Goal: Information Seeking & Learning: Understand process/instructions

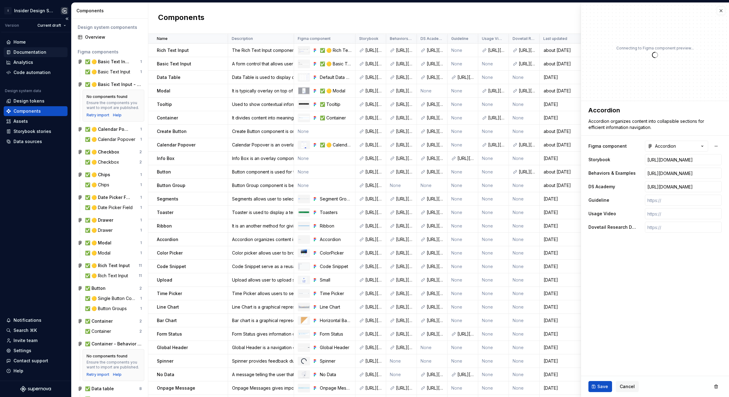
click at [28, 54] on div "Documentation" at bounding box center [30, 52] width 33 height 6
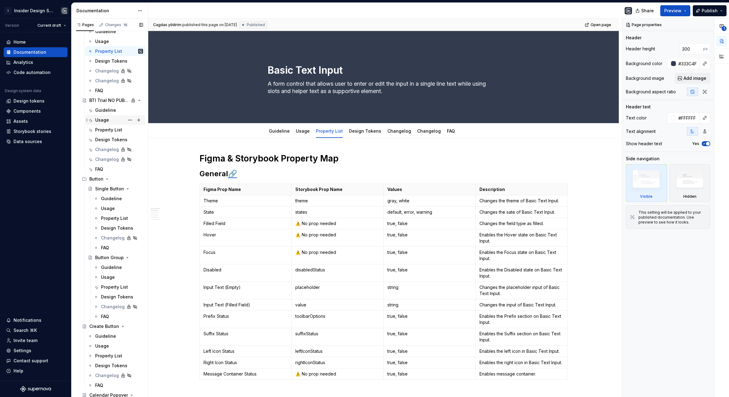
scroll to position [570, 0]
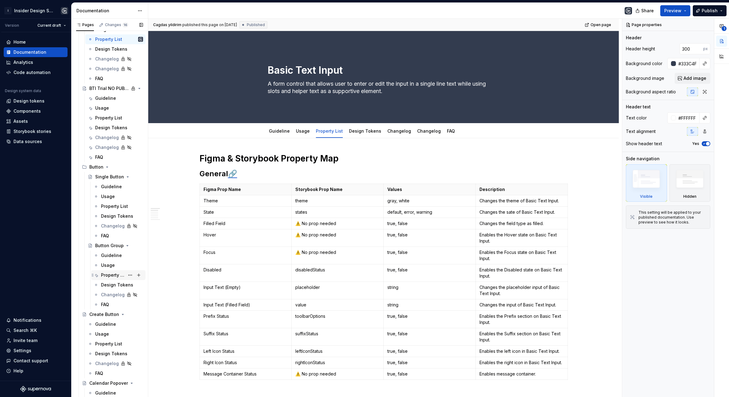
click at [110, 276] on div "Property List" at bounding box center [113, 275] width 24 height 6
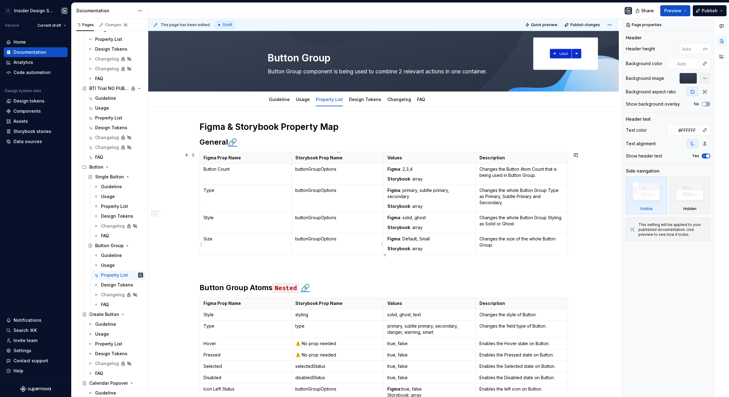
click at [325, 237] on p "buttonGroupOptions" at bounding box center [337, 239] width 84 height 6
type textarea "*"
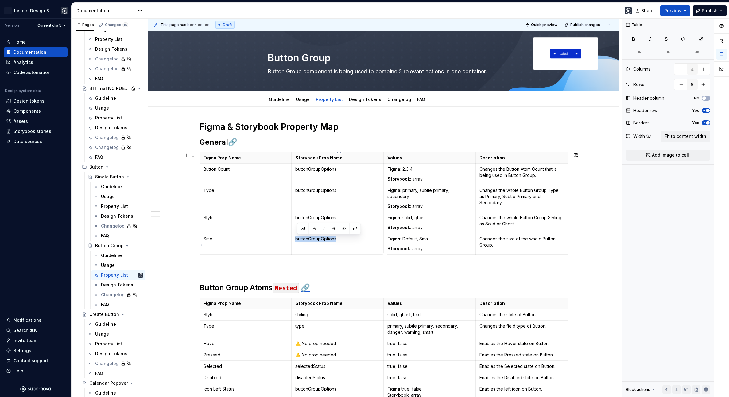
click at [325, 237] on p "buttonGroupOptions" at bounding box center [337, 239] width 84 height 6
drag, startPoint x: 429, startPoint y: 249, endPoint x: 379, endPoint y: 249, distance: 49.4
click at [379, 249] on tr "Size size Figma : Default, Small Storybook : array Changes the size of the whol…" at bounding box center [384, 243] width 368 height 21
click at [391, 249] on strong "Storybook" at bounding box center [399, 248] width 23 height 5
drag, startPoint x: 389, startPoint y: 250, endPoint x: 448, endPoint y: 250, distance: 59.0
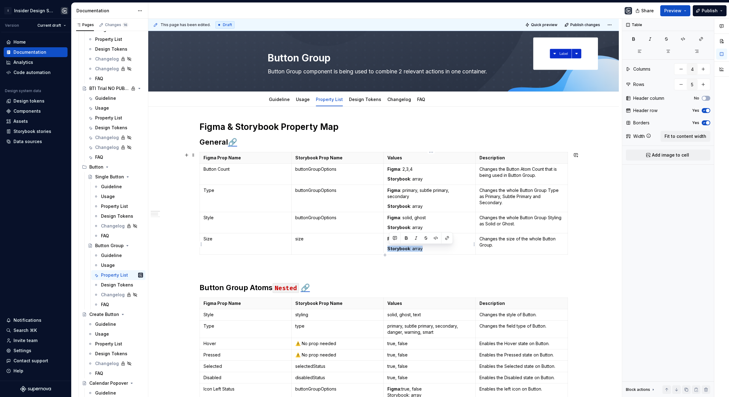
click at [448, 250] on p "Storybook : array" at bounding box center [430, 249] width 84 height 6
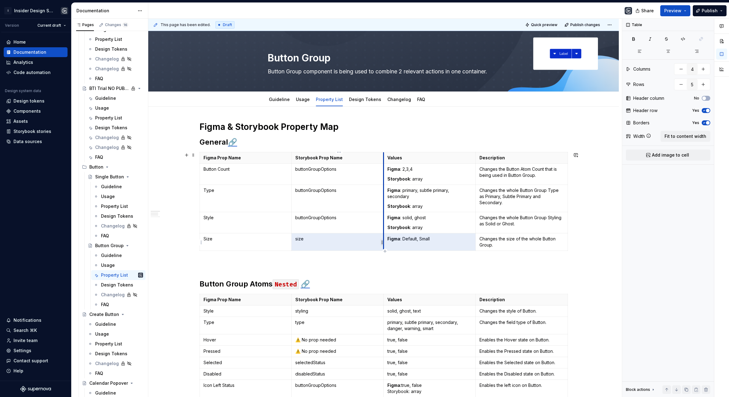
drag, startPoint x: 404, startPoint y: 241, endPoint x: 384, endPoint y: 242, distance: 20.6
click at [384, 242] on tr "Size size Figma : Default, Small Changes the size of the whole Button Group." at bounding box center [384, 242] width 368 height 18
click at [396, 241] on strong "Figma" at bounding box center [394, 238] width 13 height 5
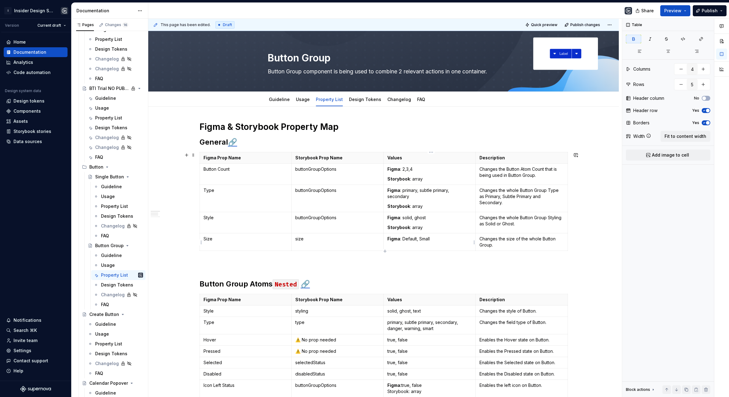
click at [396, 241] on strong "Figma" at bounding box center [394, 238] width 13 height 5
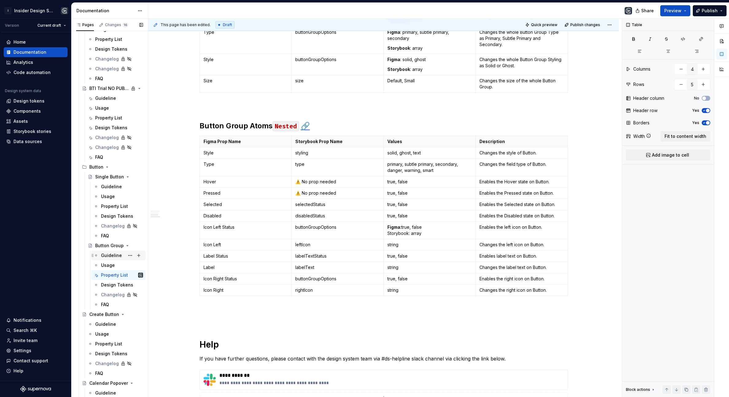
scroll to position [557, 0]
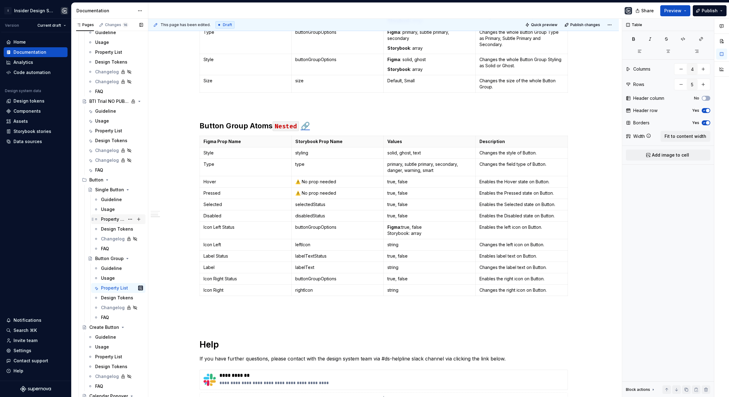
click at [111, 217] on div "Property List" at bounding box center [113, 219] width 24 height 6
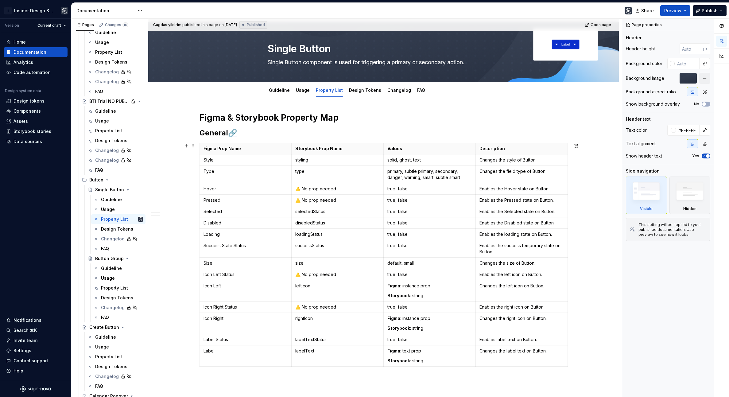
scroll to position [35, 0]
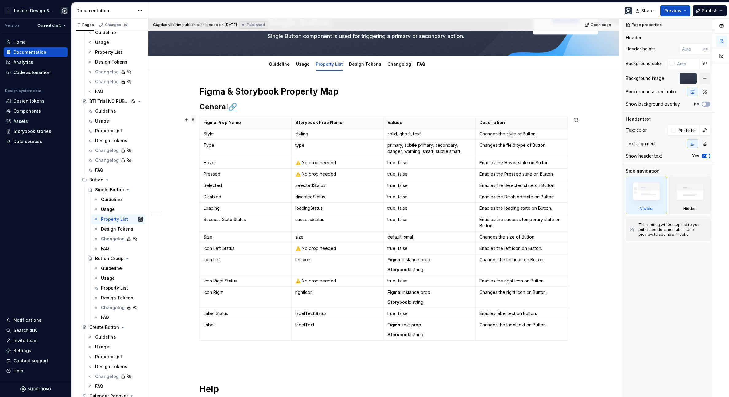
click at [195, 120] on span at bounding box center [193, 119] width 5 height 9
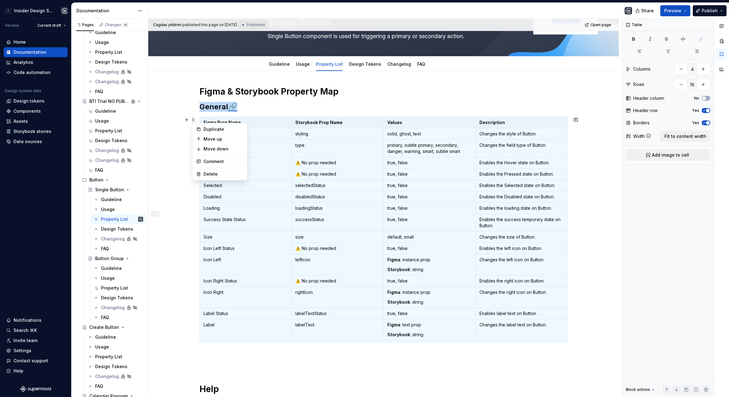
click at [195, 121] on span at bounding box center [193, 119] width 5 height 9
copy h2 "General 🔗"
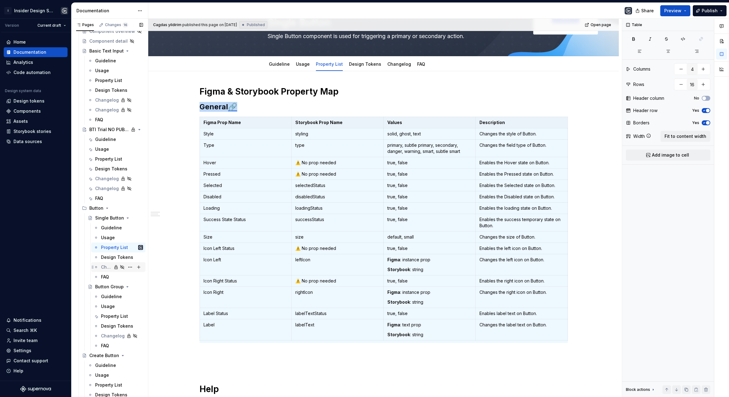
scroll to position [529, 0]
click at [110, 315] on div "Property List" at bounding box center [113, 317] width 24 height 6
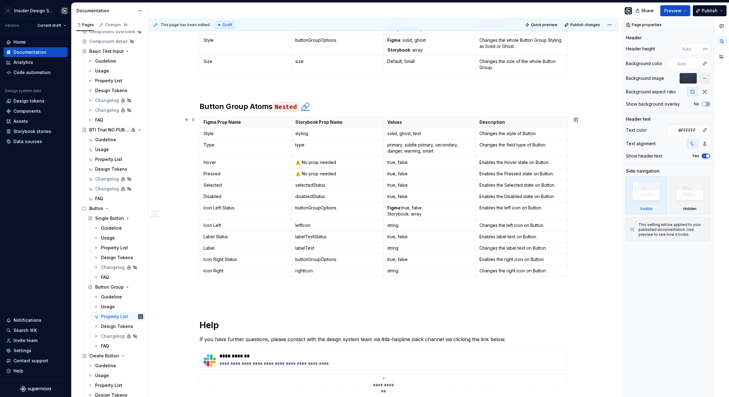
scroll to position [180, 0]
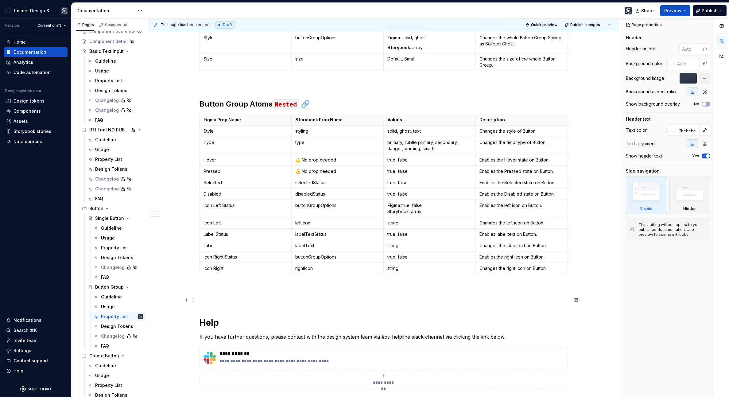
click at [287, 291] on p at bounding box center [384, 287] width 369 height 7
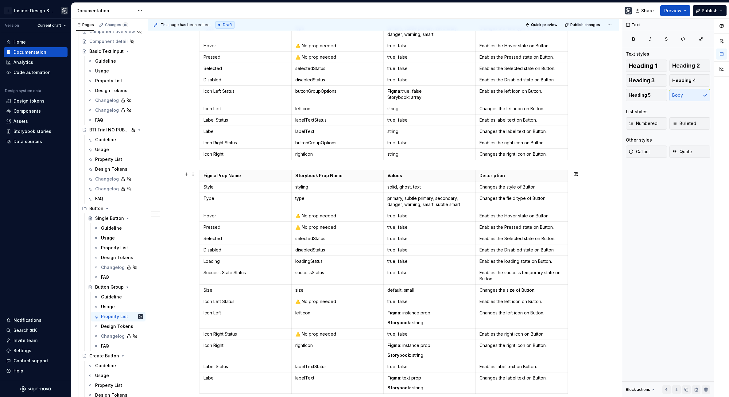
scroll to position [299, 0]
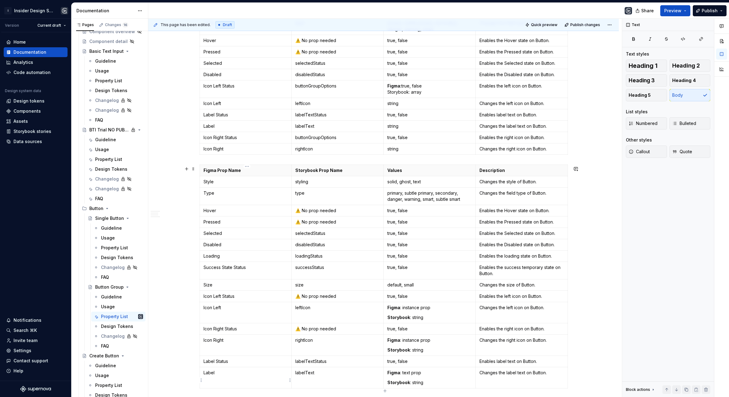
type textarea "*"
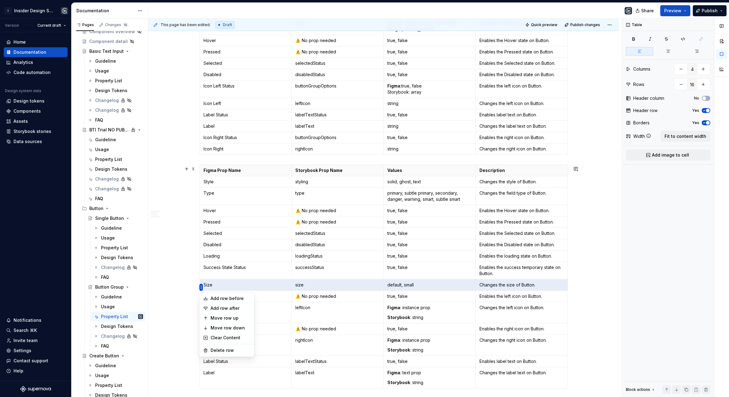
click at [201, 215] on html "I Insider Design System Version Current draft Home Documentation Analytics Code…" at bounding box center [364, 198] width 729 height 397
click at [232, 316] on div "Move row up" at bounding box center [231, 318] width 40 height 6
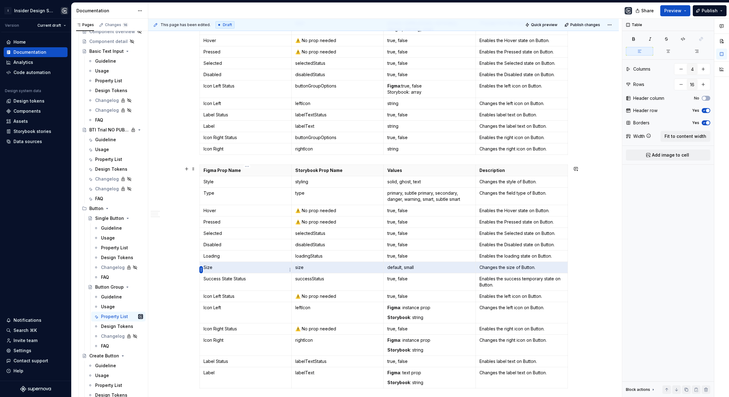
click at [201, 270] on html "I Insider Design System Version Current draft Home Documentation Analytics Code…" at bounding box center [364, 198] width 729 height 397
click at [235, 299] on div "Move row up" at bounding box center [231, 301] width 40 height 6
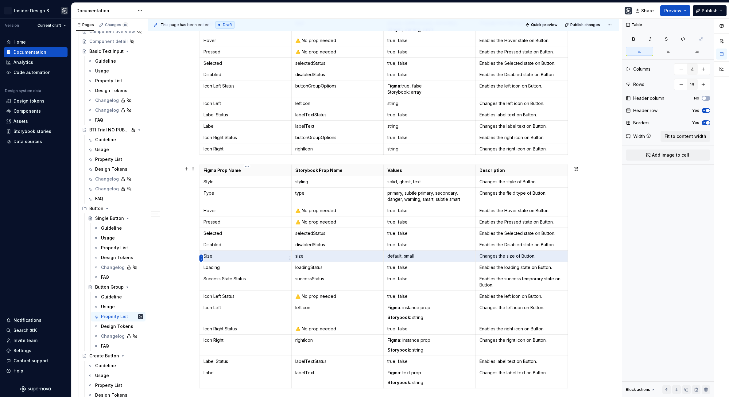
click at [201, 260] on html "I Insider Design System Version Current draft Home Documentation Analytics Code…" at bounding box center [364, 198] width 729 height 397
click at [229, 287] on div "Move row up" at bounding box center [231, 289] width 40 height 6
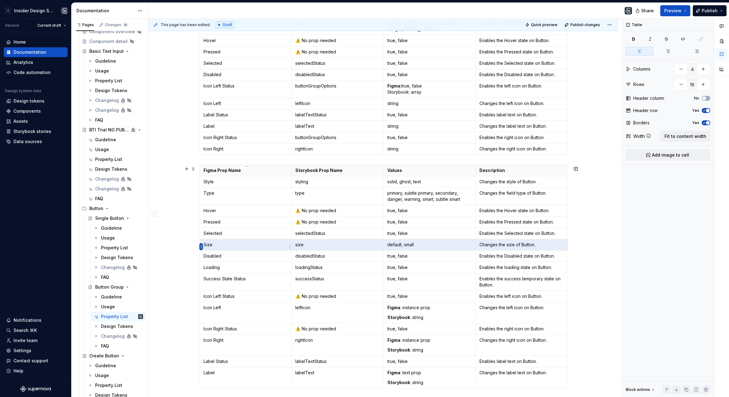
click at [200, 247] on html "I Insider Design System Version Current draft Home Documentation Analytics Code…" at bounding box center [364, 198] width 729 height 397
click at [225, 276] on div "Move row up" at bounding box center [231, 278] width 40 height 6
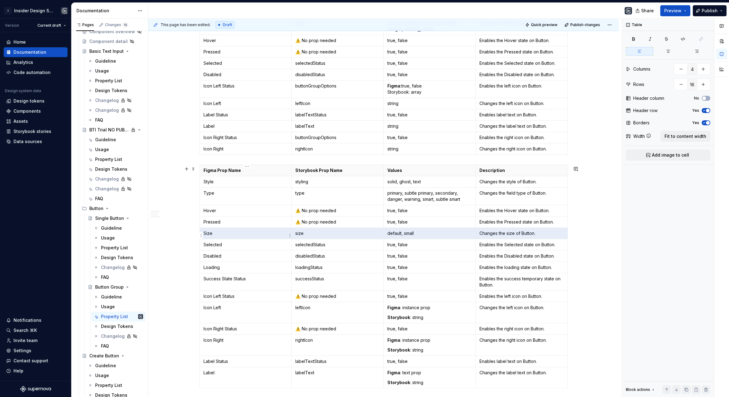
click at [200, 236] on html "I Insider Design System Version Current draft Home Documentation Analytics Code…" at bounding box center [364, 198] width 729 height 397
click at [221, 266] on div "Move row up" at bounding box center [231, 267] width 40 height 6
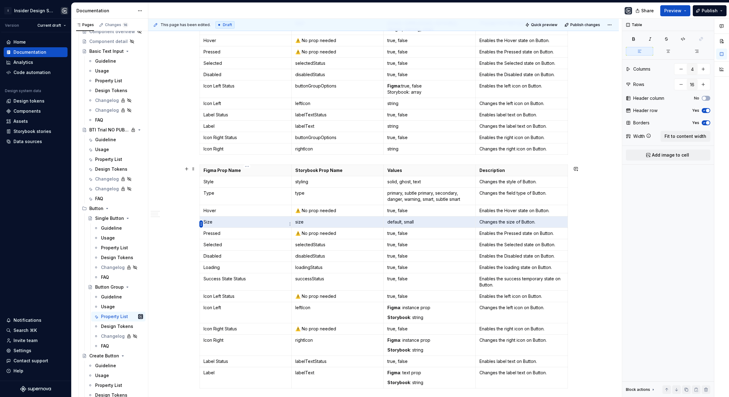
click at [200, 224] on html "I Insider Design System Version Current draft Home Documentation Analytics Code…" at bounding box center [364, 198] width 729 height 397
click at [231, 256] on div "Move row up" at bounding box center [231, 255] width 40 height 6
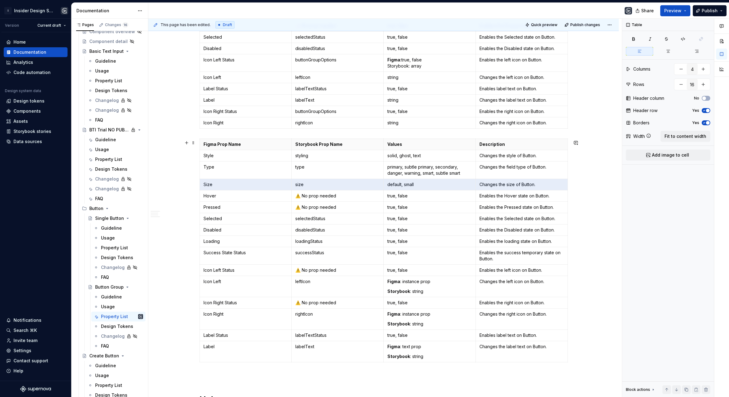
scroll to position [326, 0]
click at [261, 297] on td "Icon Left" at bounding box center [246, 285] width 92 height 21
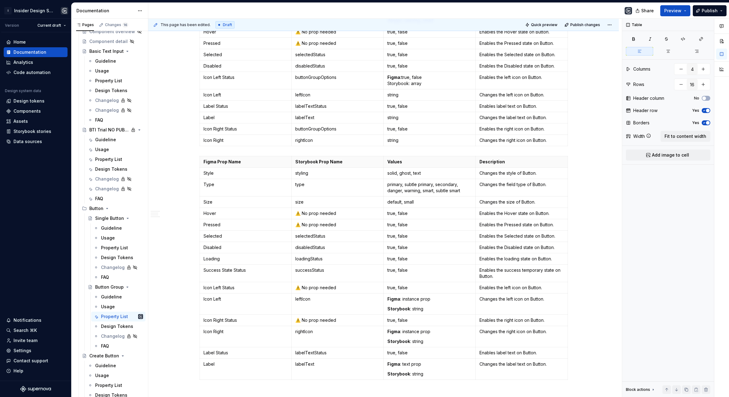
scroll to position [302, 0]
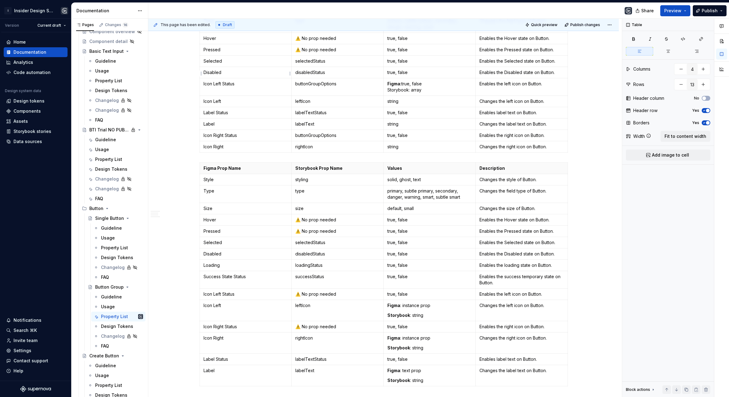
click at [228, 72] on p "Disabled" at bounding box center [246, 72] width 84 height 6
click at [228, 87] on p "Icon Left Status" at bounding box center [246, 84] width 84 height 6
click at [202, 362] on html "I Insider Design System Version Current draft Home Documentation Analytics Code…" at bounding box center [364, 198] width 729 height 397
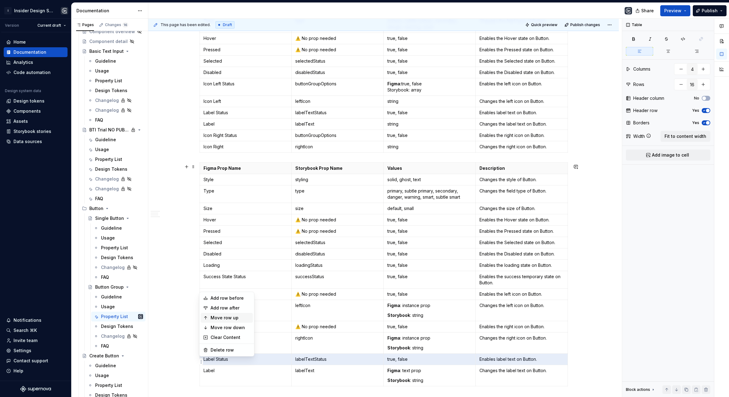
click at [223, 318] on div "Move row up" at bounding box center [231, 318] width 40 height 6
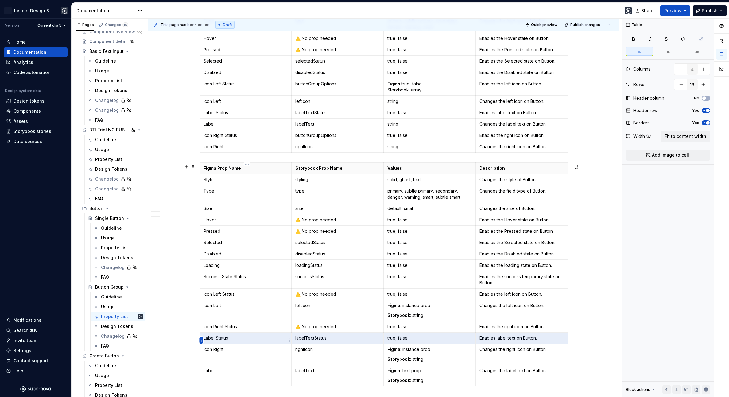
click at [201, 340] on html "I Insider Design System Version Current draft Home Documentation Analytics Code…" at bounding box center [364, 198] width 729 height 397
click at [217, 295] on div "Move row up" at bounding box center [231, 296] width 40 height 6
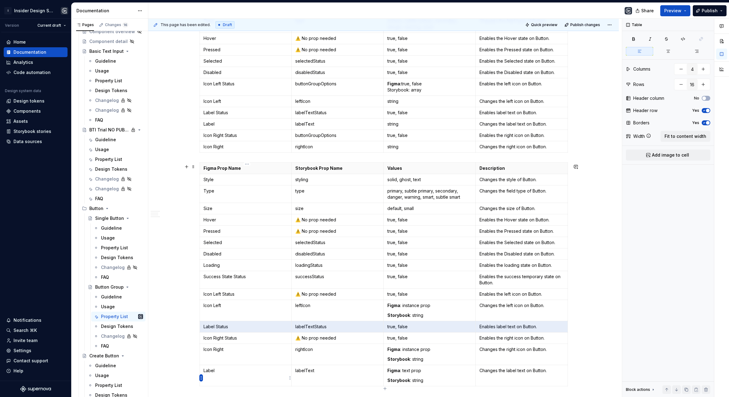
click at [201, 381] on html "I Insider Design System Version Current draft Home Documentation Analytics Code…" at bounding box center [364, 198] width 729 height 397
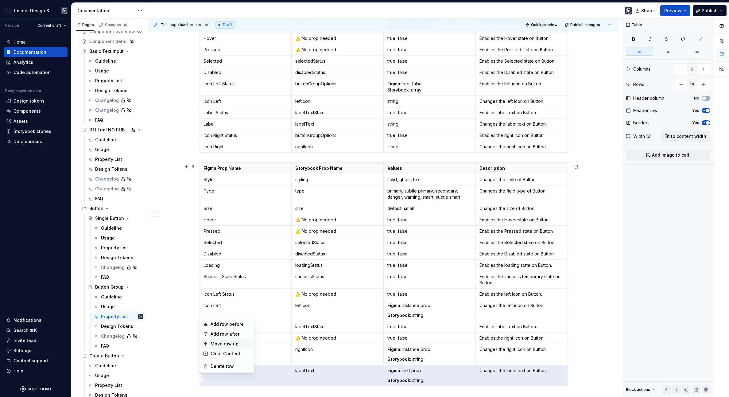
click at [209, 340] on div "Move row up" at bounding box center [227, 344] width 52 height 10
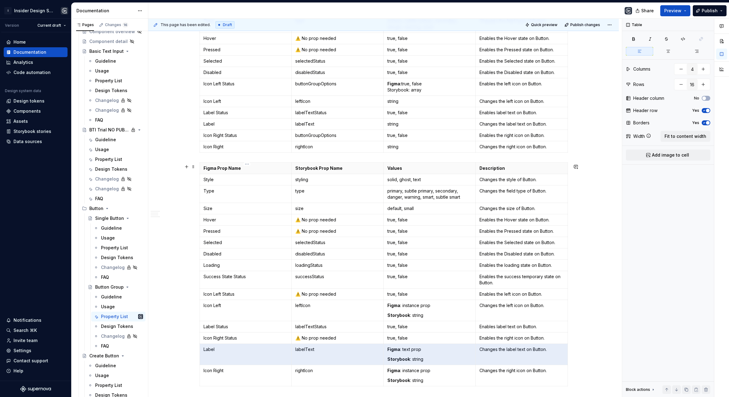
click at [201, 358] on html "I Insider Design System Version Current draft Home Documentation Analytics Code…" at bounding box center [364, 198] width 729 height 397
click at [227, 310] on div "Move row up" at bounding box center [231, 313] width 40 height 6
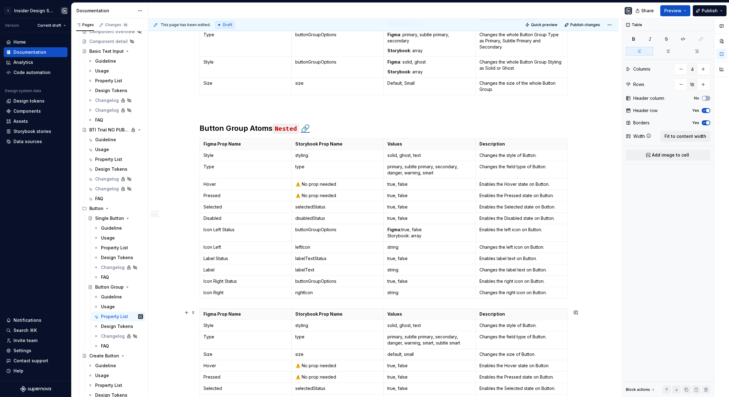
scroll to position [155, 0]
click at [196, 144] on span at bounding box center [193, 142] width 5 height 9
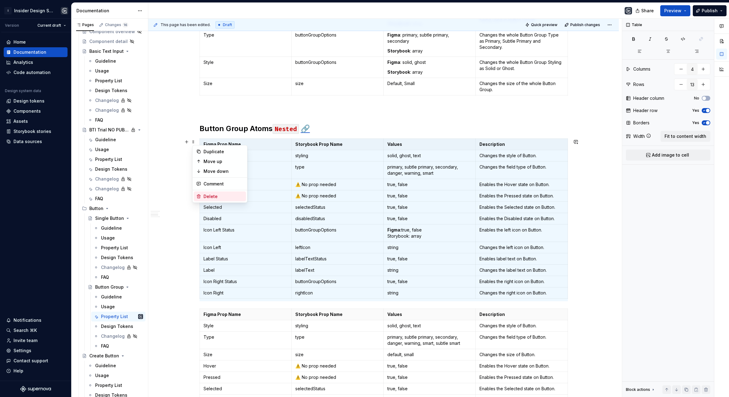
click at [208, 198] on div "Delete" at bounding box center [224, 196] width 40 height 6
type input "16"
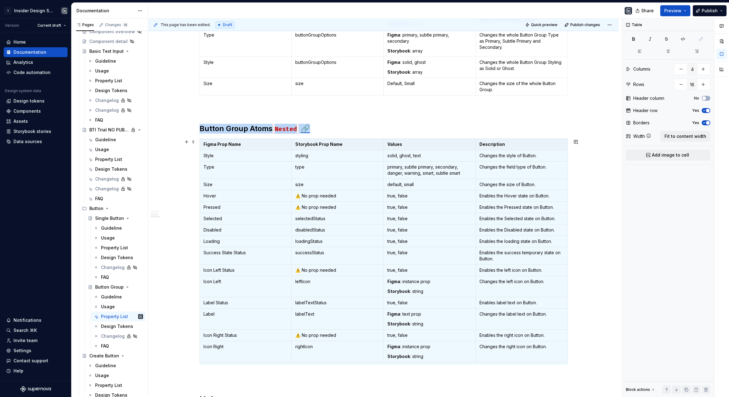
click at [195, 142] on span at bounding box center [193, 142] width 5 height 9
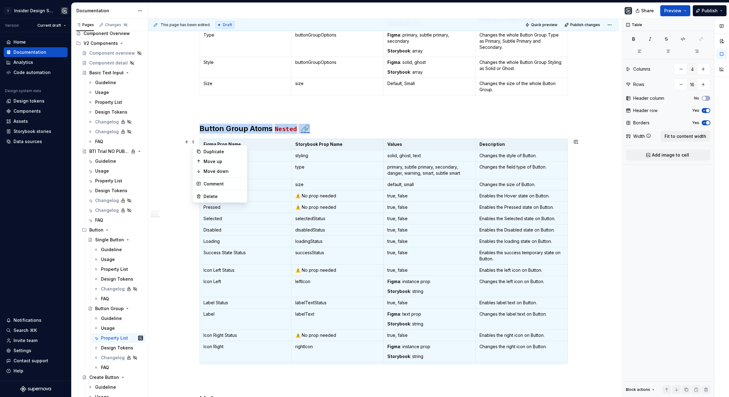
click at [109, 266] on div "Property List" at bounding box center [114, 269] width 27 height 6
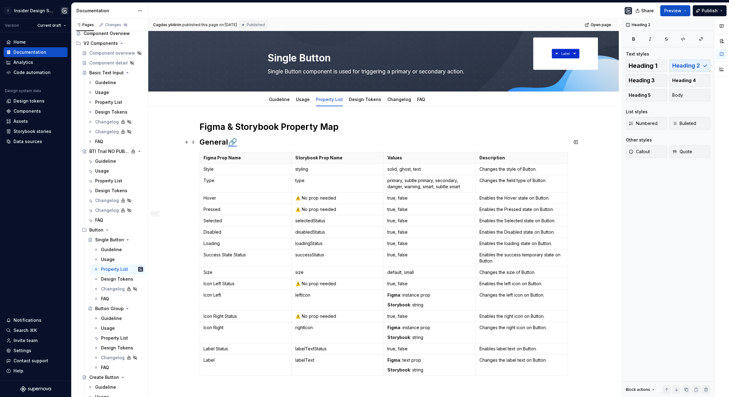
click at [324, 145] on h2 "General 🔗" at bounding box center [384, 142] width 369 height 10
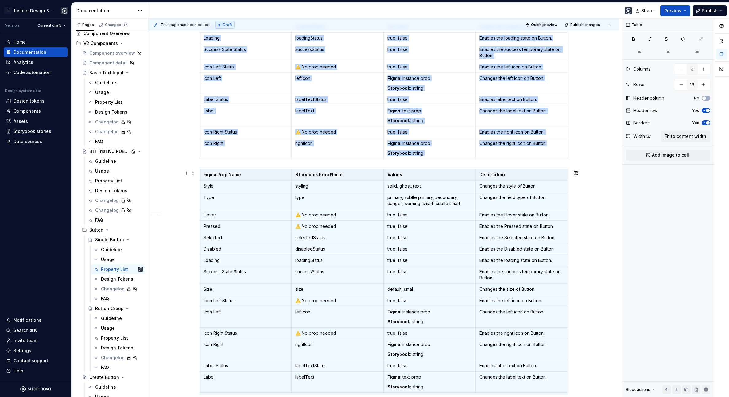
scroll to position [237, 0]
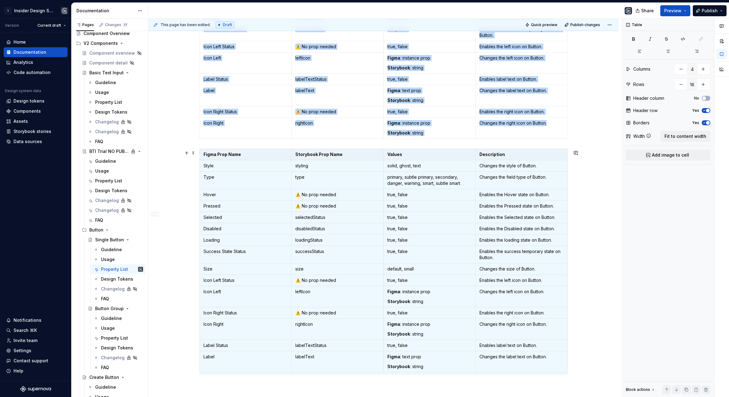
click at [199, 288] on div "Figma & Storybook Property Map General 🔗 Figma Prop Name Storybook Prop Name Va…" at bounding box center [383, 248] width 471 height 759
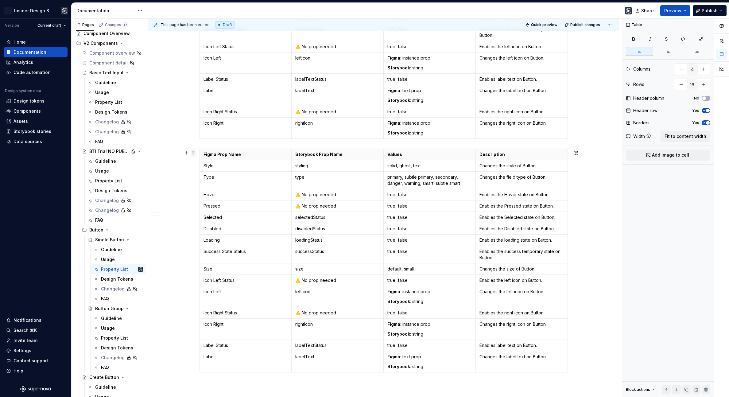
click at [195, 151] on span at bounding box center [193, 153] width 5 height 9
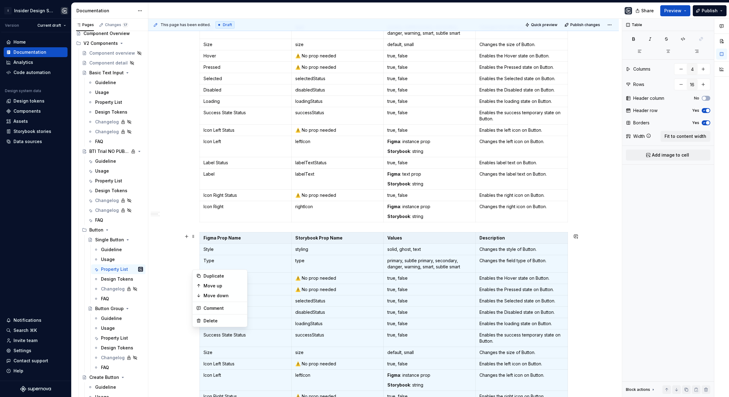
scroll to position [156, 0]
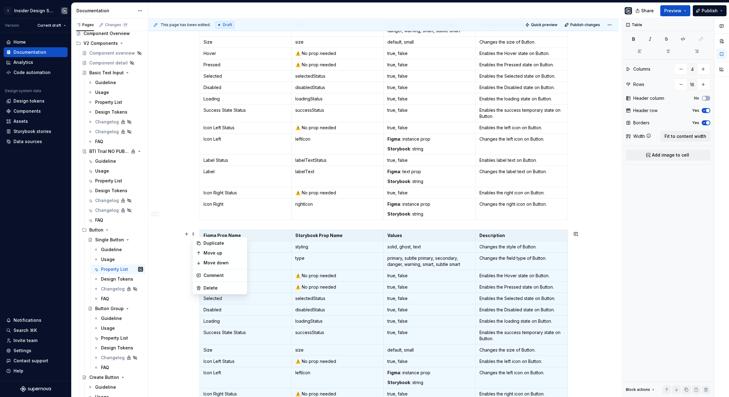
click at [253, 253] on td "Style" at bounding box center [246, 246] width 92 height 11
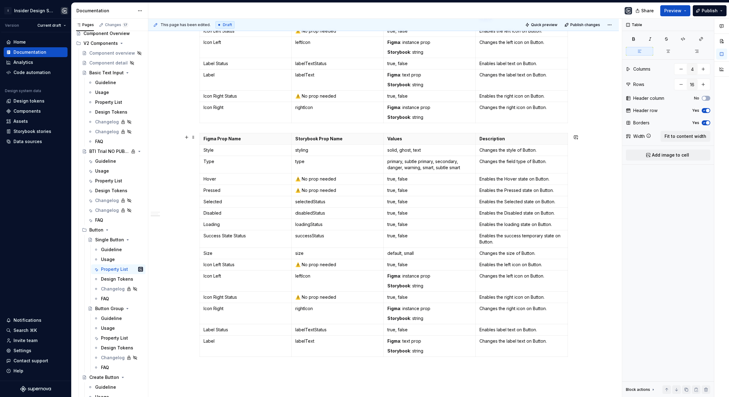
scroll to position [242, 0]
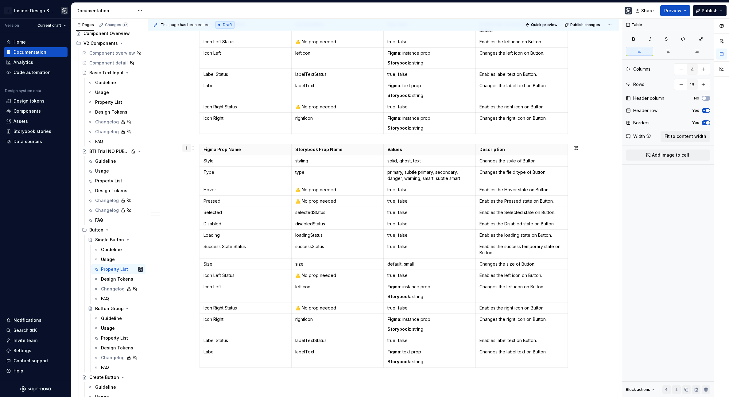
click at [191, 146] on button "button" at bounding box center [186, 148] width 9 height 9
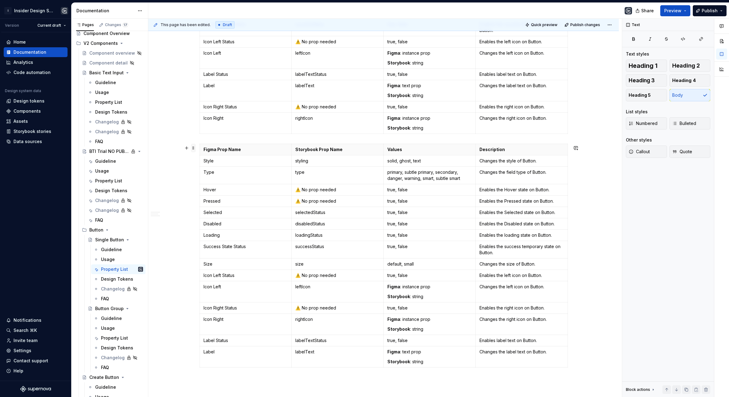
click at [194, 146] on span at bounding box center [193, 148] width 5 height 9
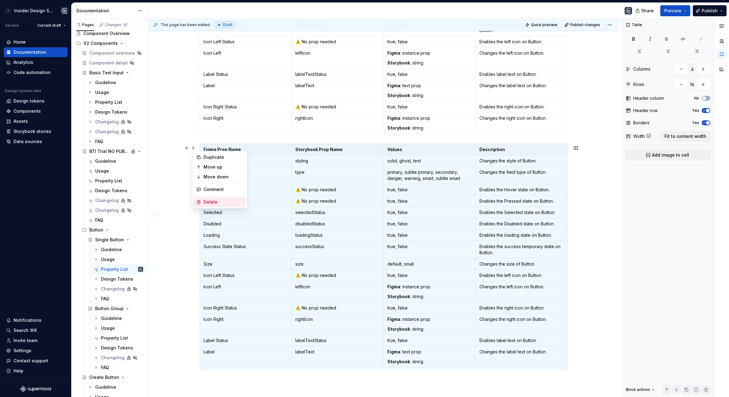
click at [214, 200] on div "Delete" at bounding box center [224, 202] width 40 height 6
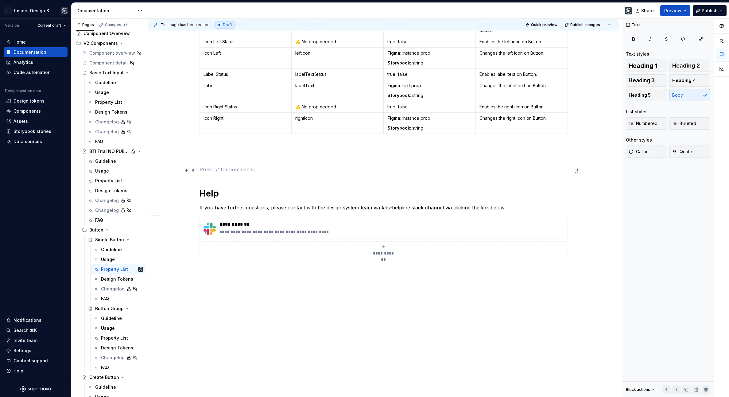
click at [216, 172] on p at bounding box center [384, 169] width 369 height 7
click at [212, 166] on p at bounding box center [384, 169] width 369 height 7
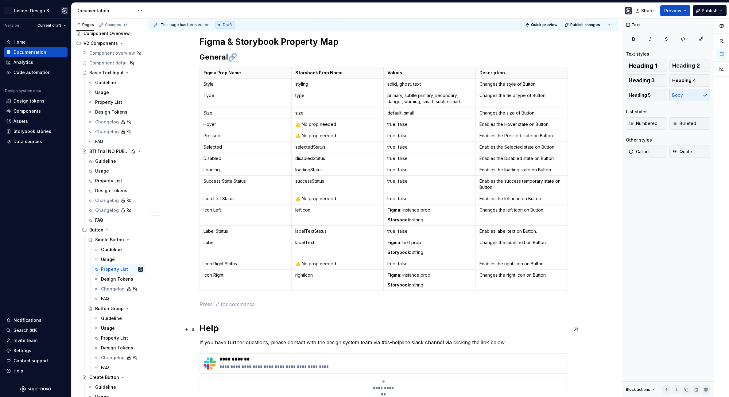
scroll to position [24, 0]
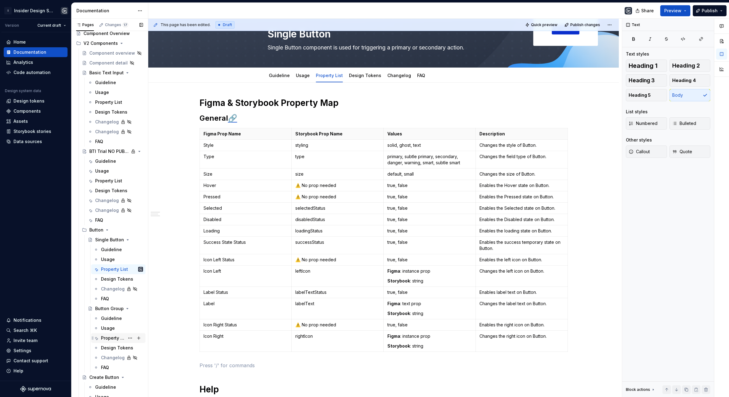
click at [107, 337] on div "Property List" at bounding box center [113, 338] width 24 height 6
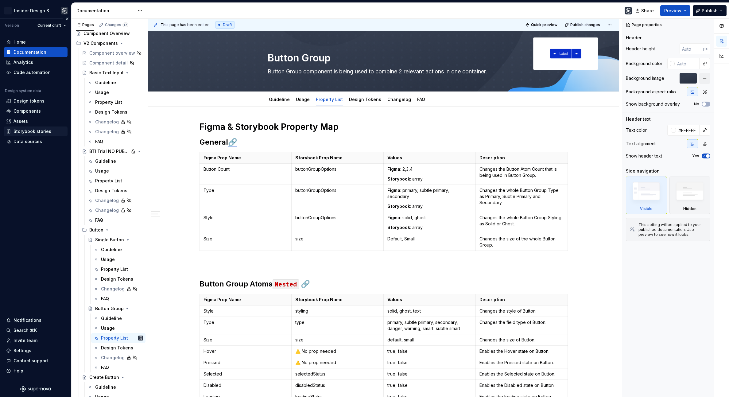
type textarea "*"
